Goal: Find specific page/section: Find specific page/section

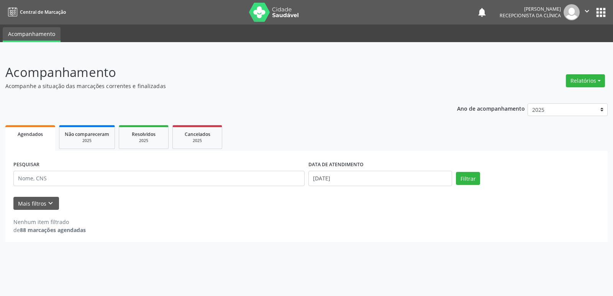
click at [23, 140] on link "Agendados" at bounding box center [30, 138] width 50 height 26
click at [466, 181] on button "Filtrar" at bounding box center [468, 178] width 24 height 13
click at [38, 178] on input "text" at bounding box center [158, 178] width 291 height 15
click at [462, 179] on button "Filtrar" at bounding box center [468, 178] width 24 height 13
click at [38, 179] on input "[PERSON_NAME]" at bounding box center [158, 178] width 291 height 15
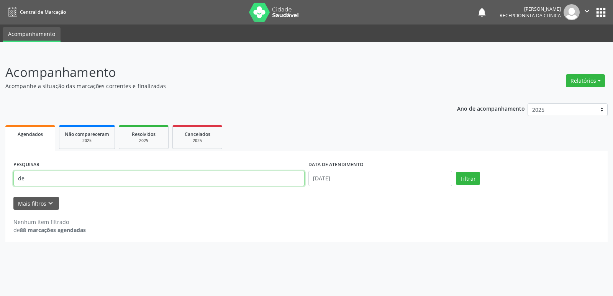
type input "d"
click at [465, 178] on button "Filtrar" at bounding box center [468, 178] width 24 height 13
click at [43, 176] on input "diogo" at bounding box center [158, 178] width 291 height 15
type input "d"
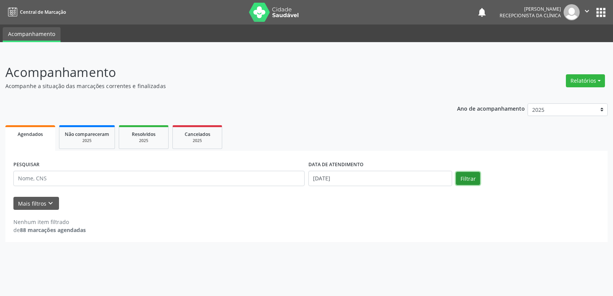
click at [474, 180] on button "Filtrar" at bounding box center [468, 178] width 24 height 13
click at [48, 202] on icon "keyboard_arrow_down" at bounding box center [50, 203] width 8 height 8
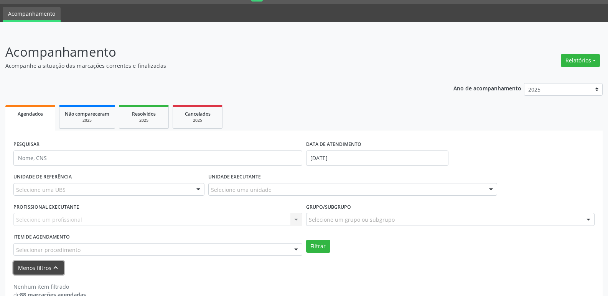
scroll to position [36, 0]
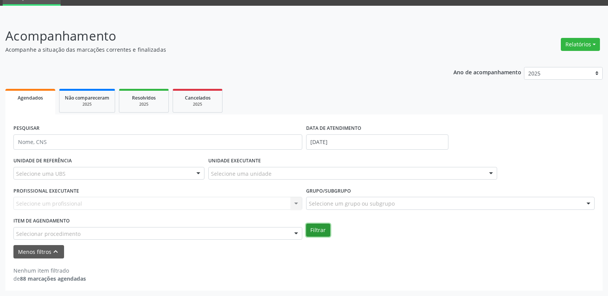
click at [318, 231] on button "Filtrar" at bounding box center [318, 230] width 24 height 13
click at [593, 43] on button "Relatórios" at bounding box center [579, 44] width 39 height 13
click at [533, 60] on link "Agendamentos" at bounding box center [558, 61] width 82 height 11
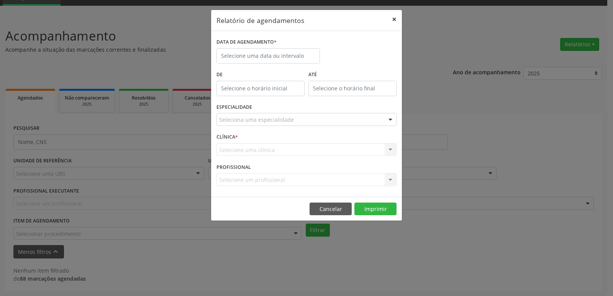
click at [394, 21] on button "×" at bounding box center [394, 19] width 15 height 19
